Goal: Task Accomplishment & Management: Complete application form

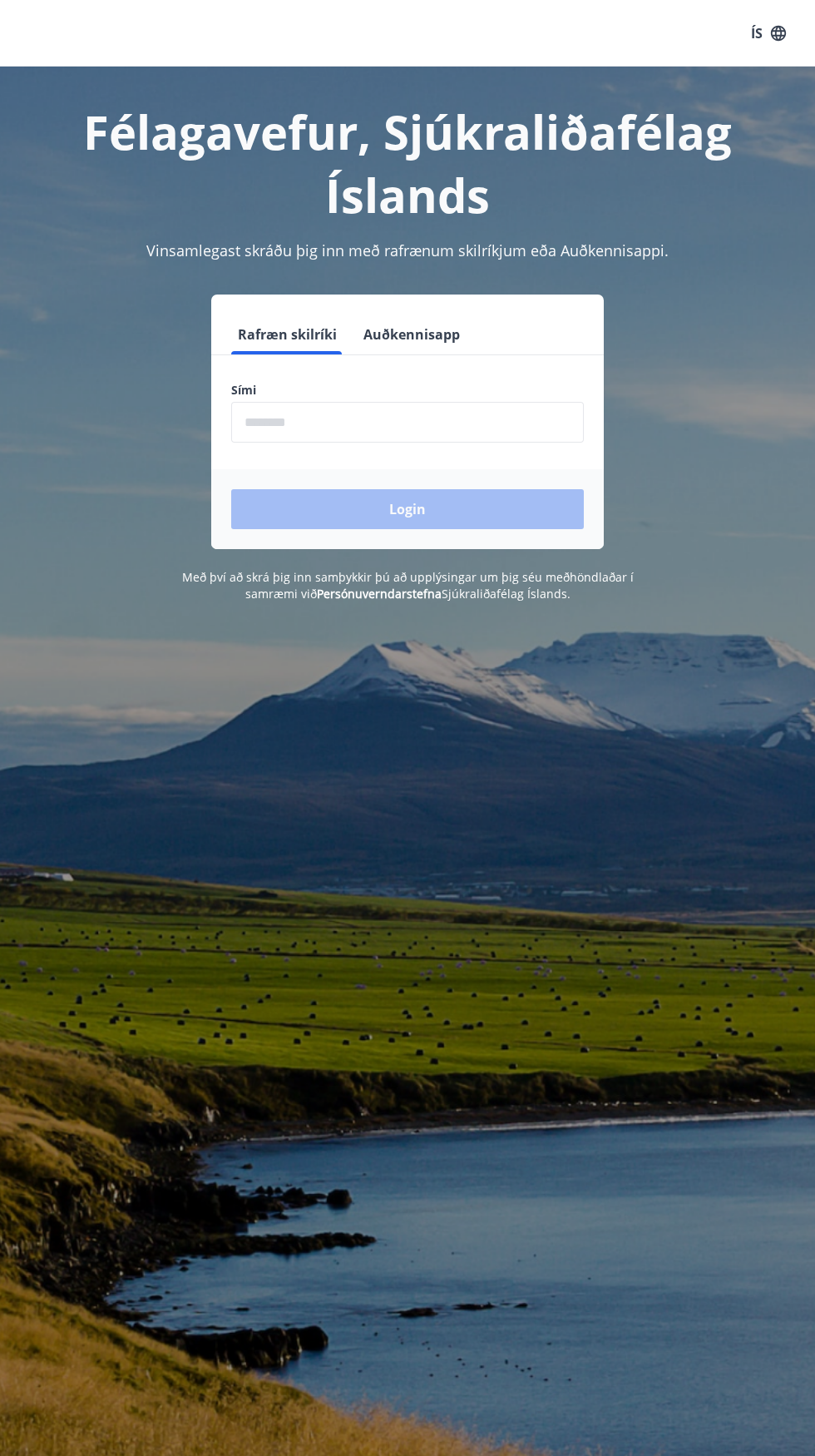
click at [313, 417] on input "phone" at bounding box center [408, 422] width 353 height 40
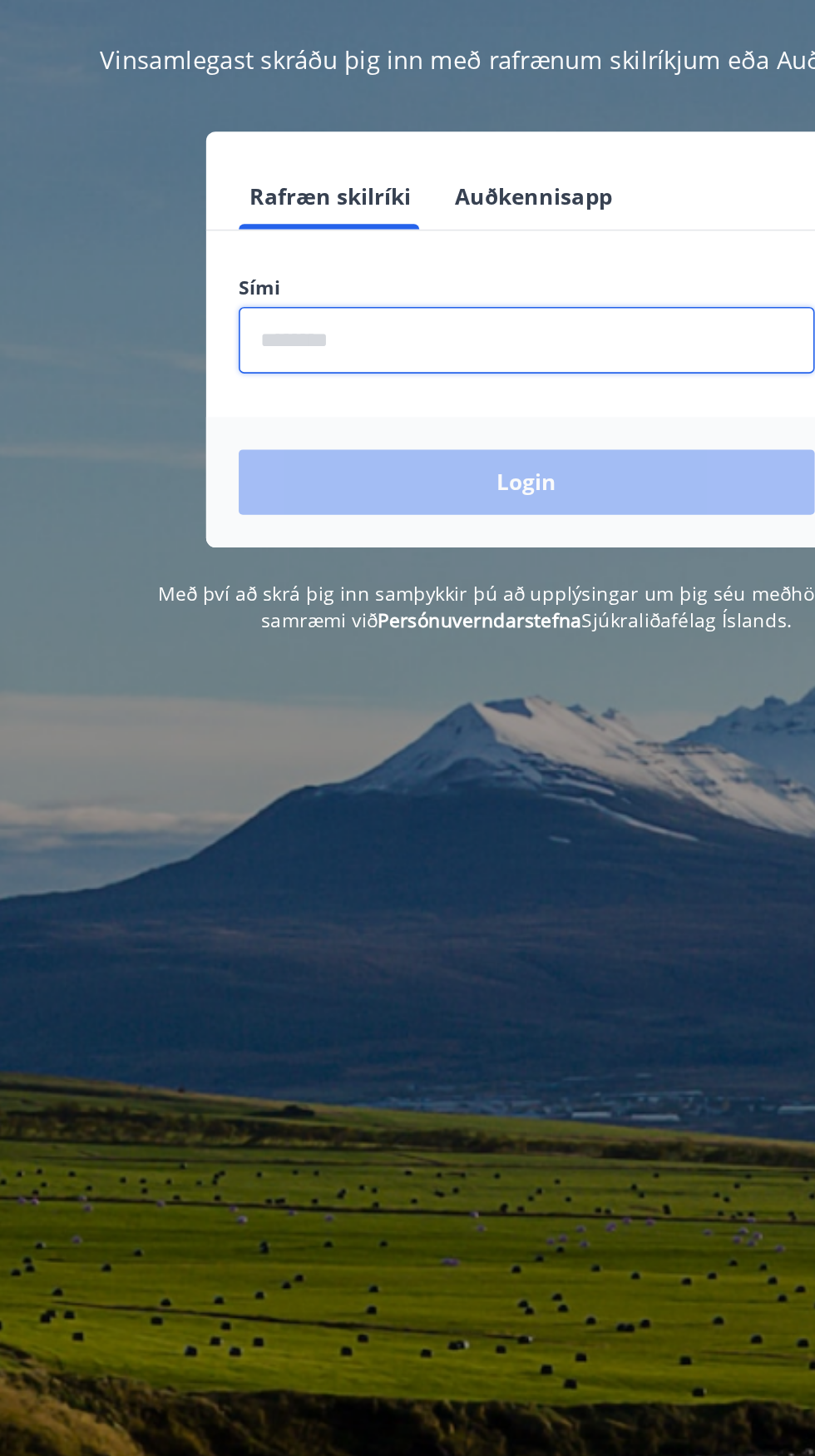
type input "********"
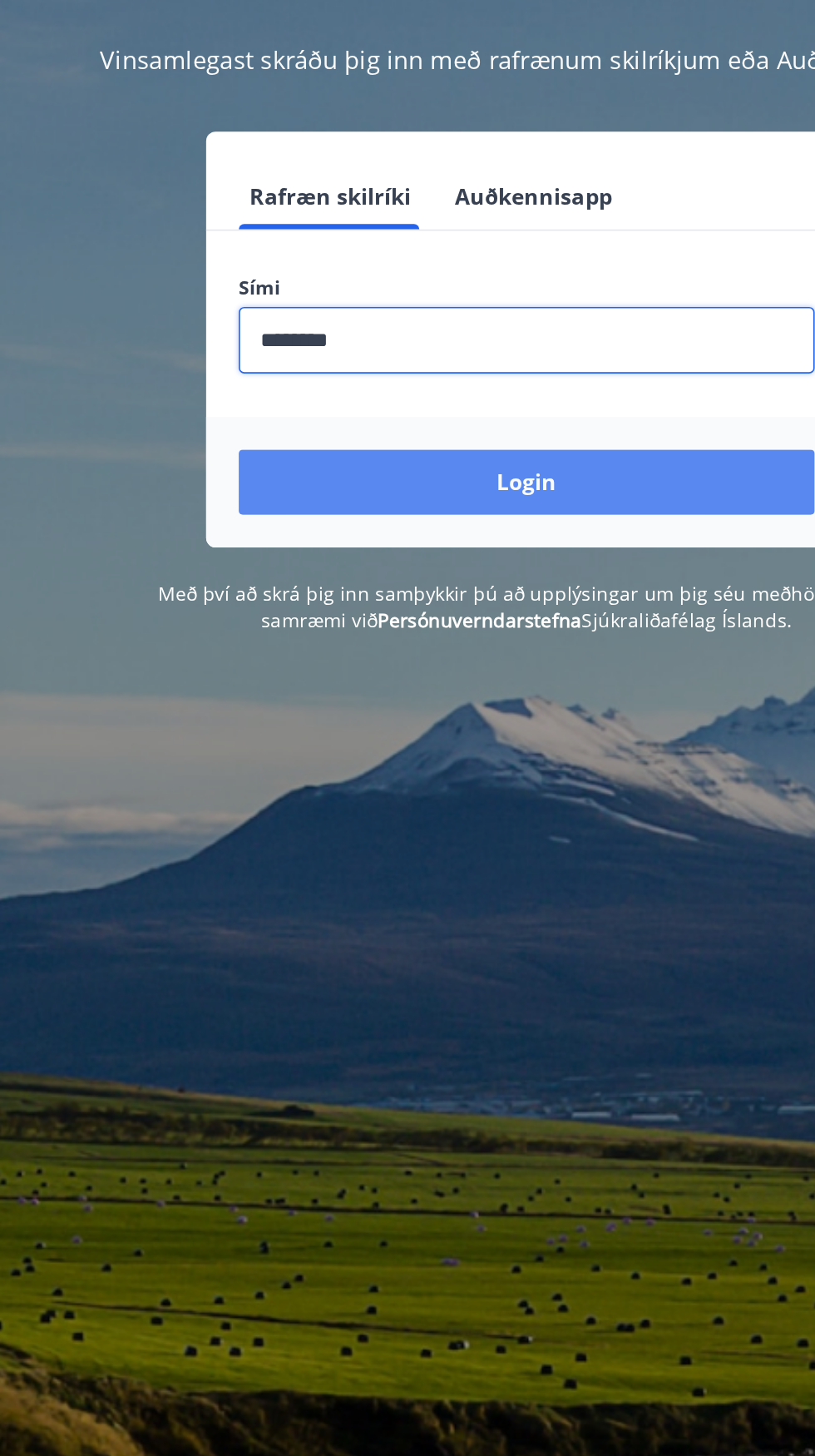
click at [439, 497] on button "Login" at bounding box center [408, 508] width 353 height 40
